Goal: Transaction & Acquisition: Purchase product/service

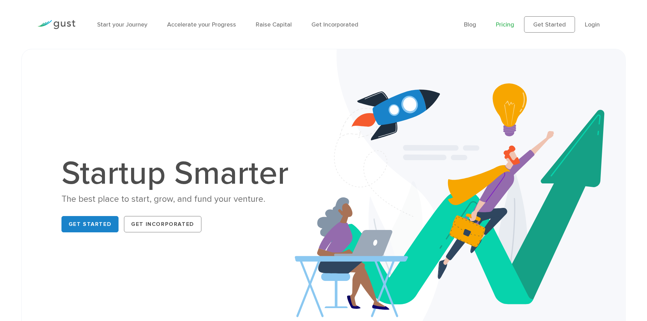
click at [511, 24] on link "Pricing" at bounding box center [505, 24] width 18 height 7
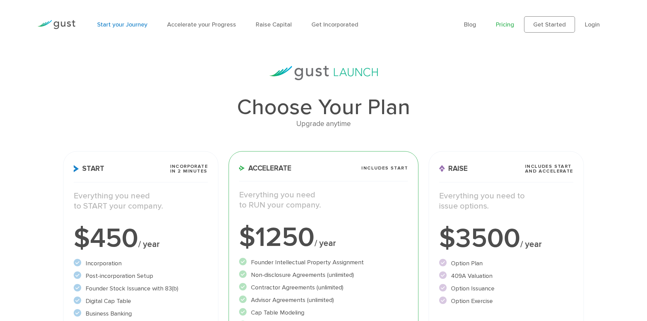
click at [119, 24] on link "Start your Journey" at bounding box center [122, 24] width 50 height 7
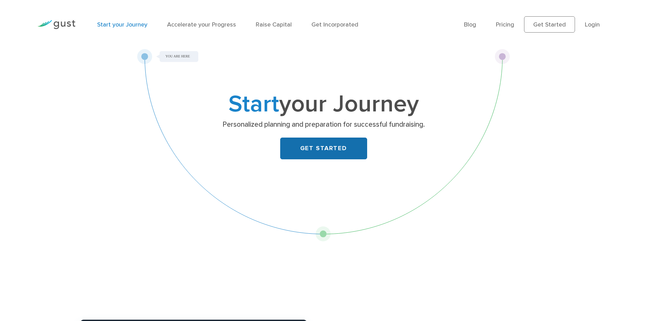
click at [330, 149] on link "GET STARTED" at bounding box center [323, 149] width 87 height 22
click at [68, 23] on img at bounding box center [56, 24] width 38 height 9
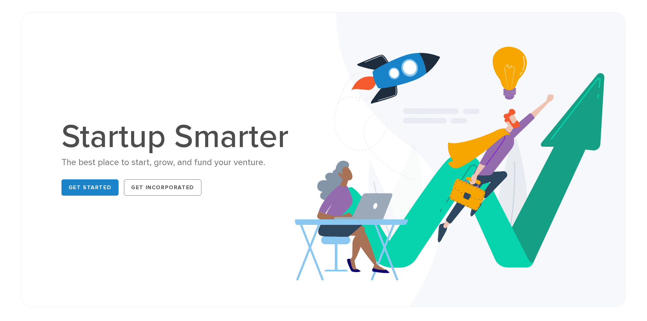
scroll to position [34, 0]
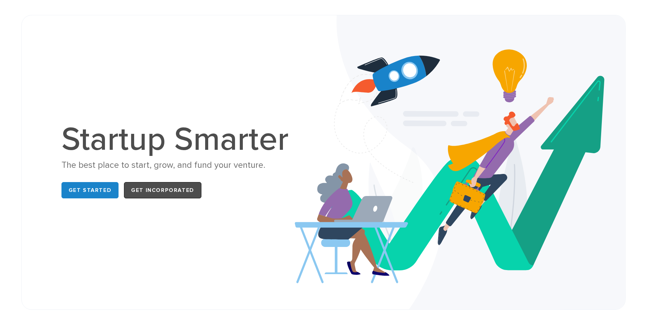
click at [175, 187] on link "Get Incorporated" at bounding box center [162, 190] width 77 height 16
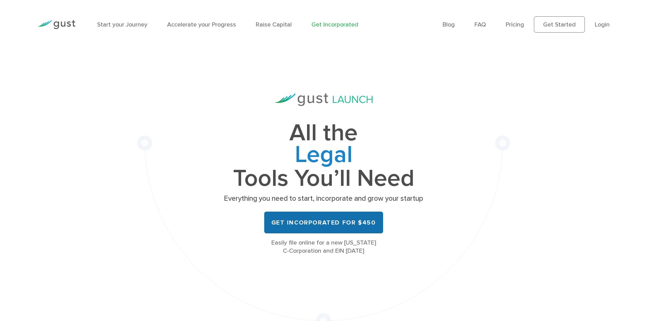
click at [302, 220] on link "Get Incorporated for $450" at bounding box center [323, 223] width 119 height 22
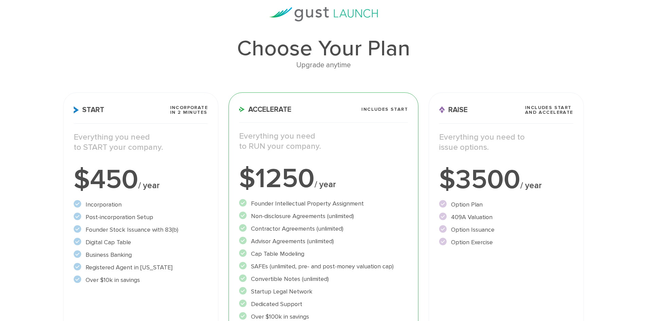
scroll to position [102, 0]
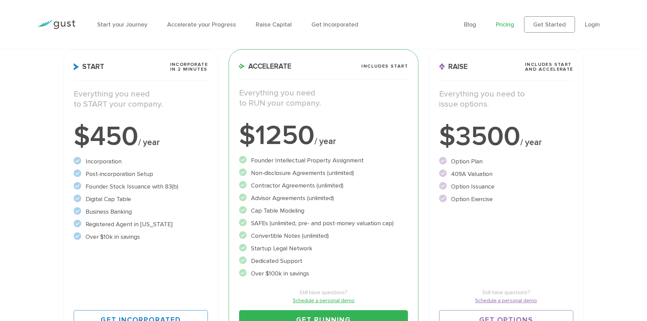
click at [88, 64] on span "Start" at bounding box center [89, 66] width 31 height 7
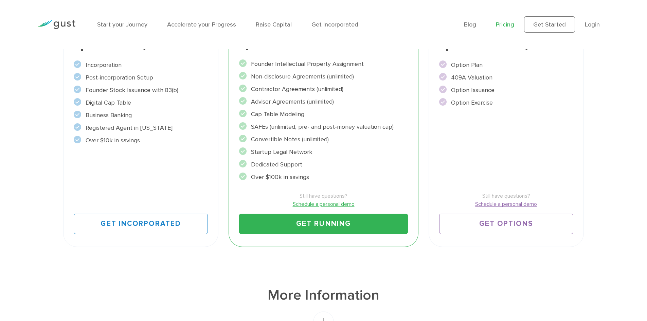
scroll to position [272, 0]
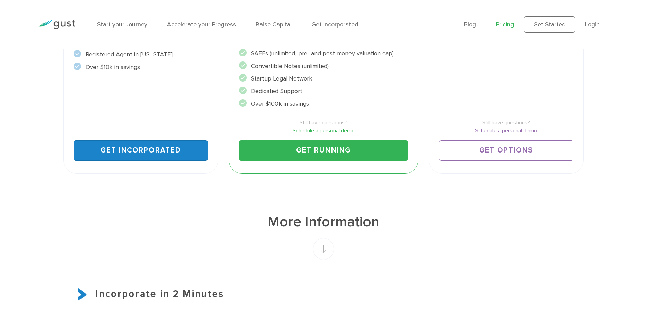
click at [119, 151] on link "Get Incorporated" at bounding box center [141, 150] width 134 height 20
